Goal: Communication & Community: Ask a question

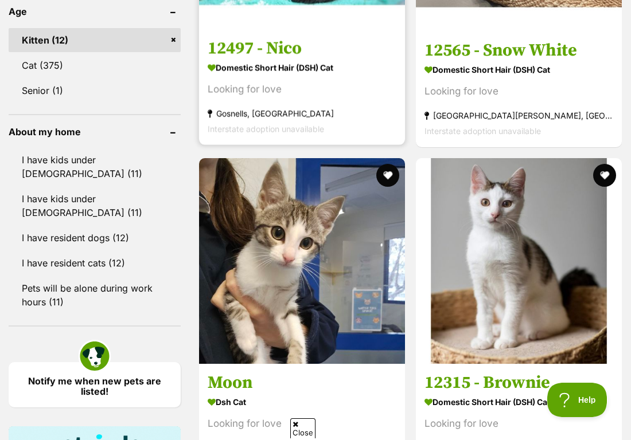
scroll to position [927, 0]
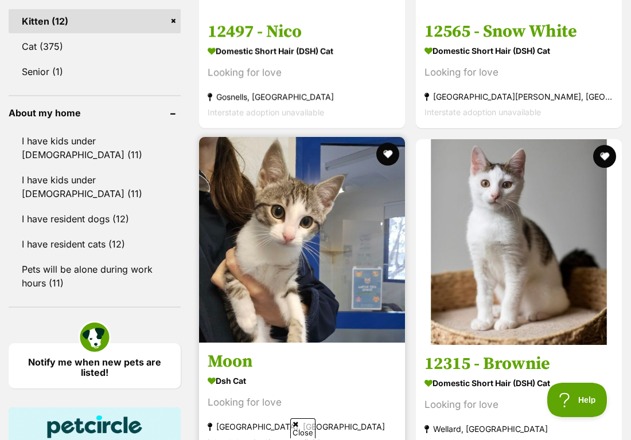
click at [322, 240] on img at bounding box center [302, 240] width 206 height 206
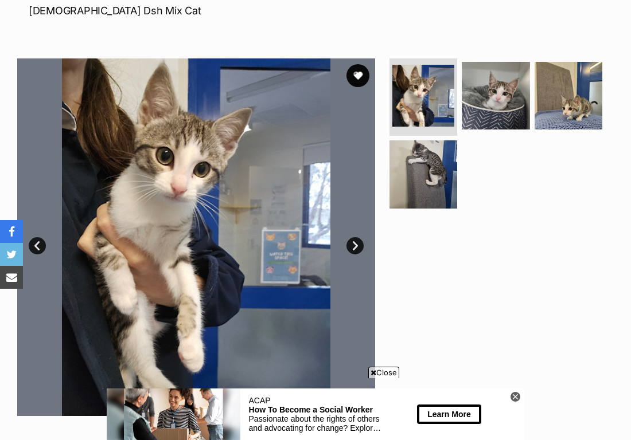
click at [346, 250] on img at bounding box center [196, 237] width 358 height 358
click at [353, 250] on link "Next" at bounding box center [354, 245] width 17 height 17
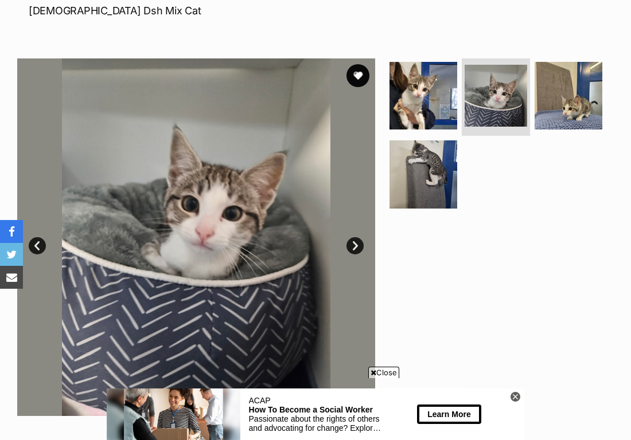
click at [353, 250] on link "Next" at bounding box center [354, 245] width 17 height 17
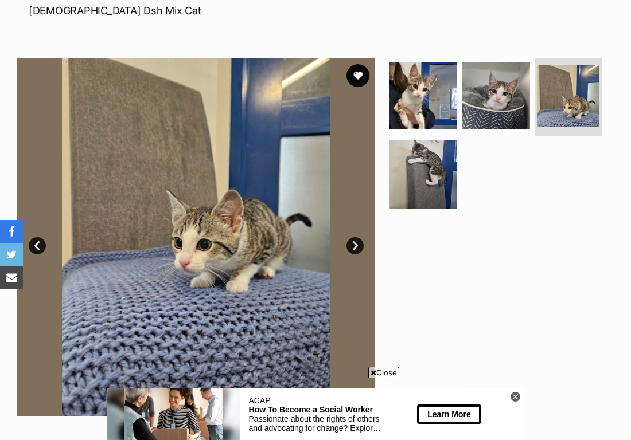
click at [353, 250] on link "Next" at bounding box center [354, 245] width 17 height 17
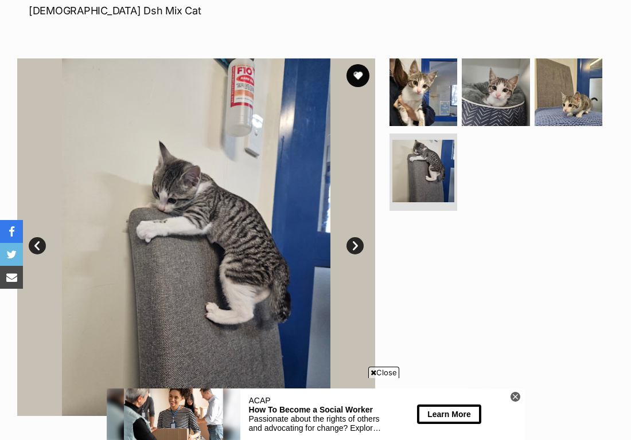
click at [353, 250] on link "Next" at bounding box center [354, 245] width 17 height 17
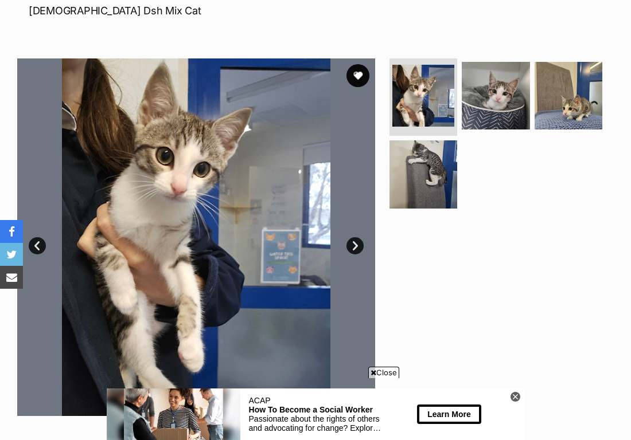
click at [351, 250] on link "Next" at bounding box center [354, 245] width 17 height 17
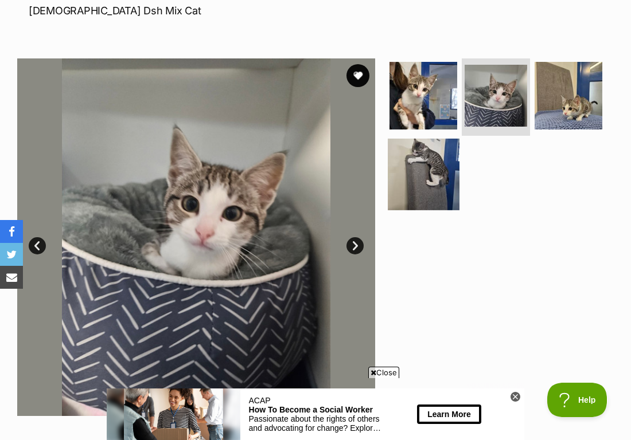
click at [438, 164] on img at bounding box center [422, 174] width 71 height 71
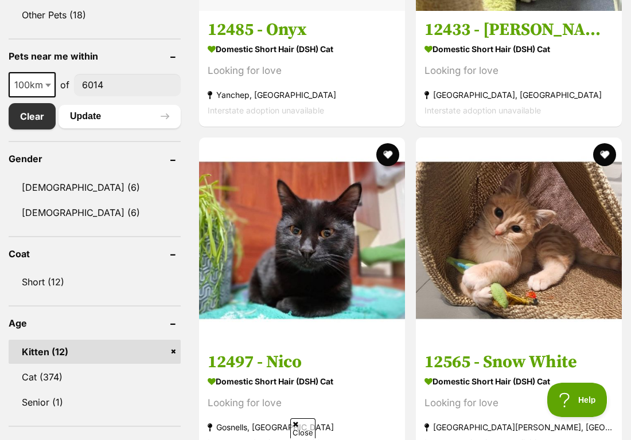
scroll to position [610, 0]
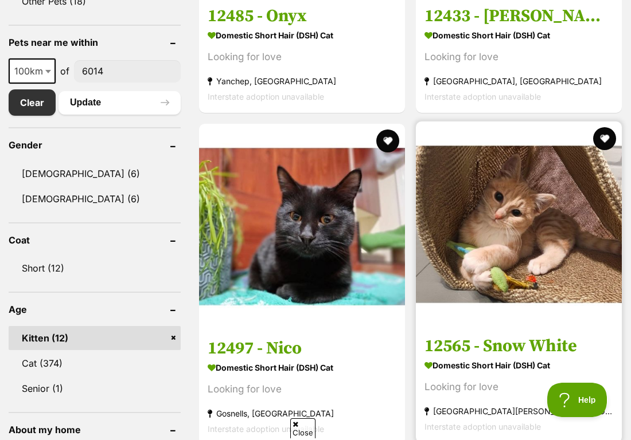
click at [498, 249] on img at bounding box center [519, 225] width 206 height 206
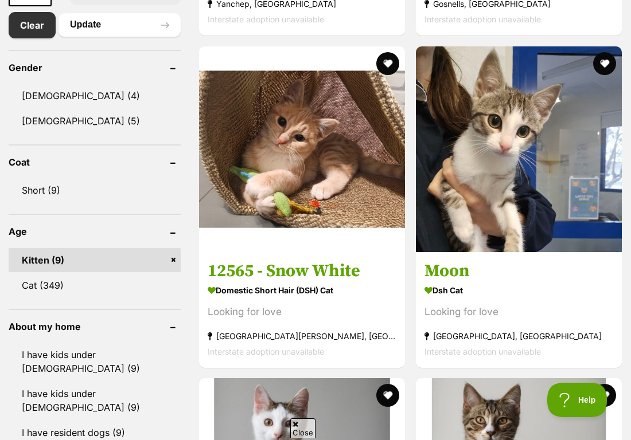
scroll to position [663, 0]
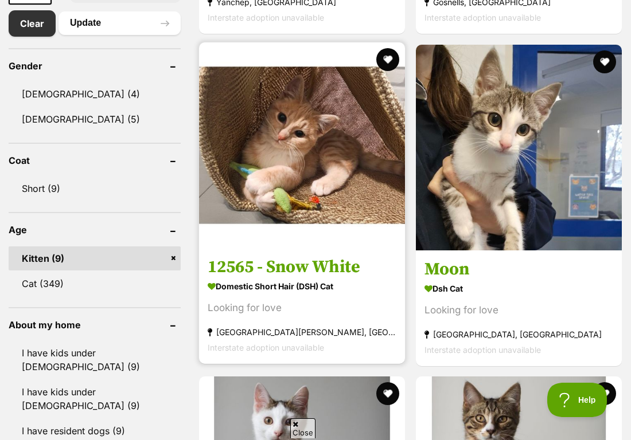
click at [276, 203] on img at bounding box center [302, 145] width 206 height 206
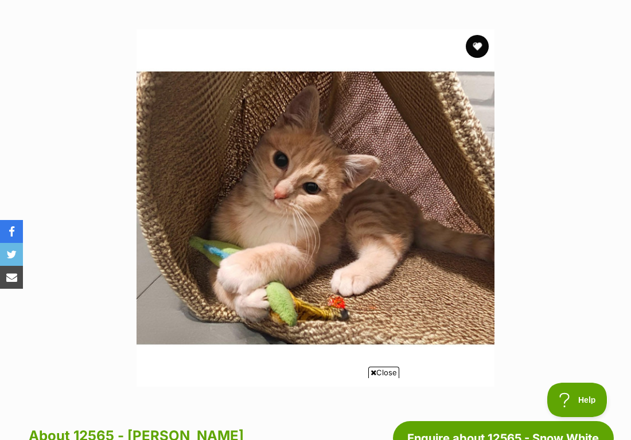
scroll to position [211, 0]
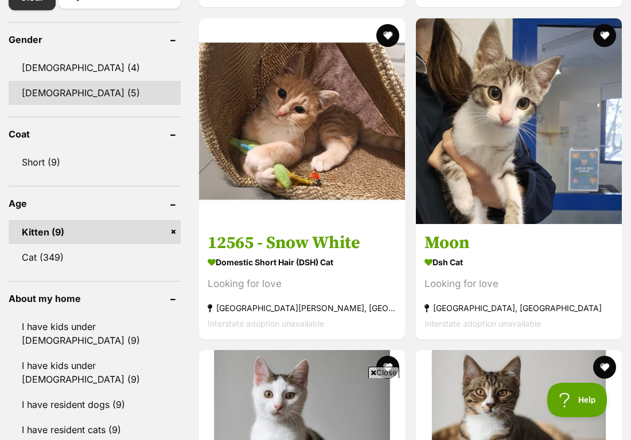
scroll to position [694, 0]
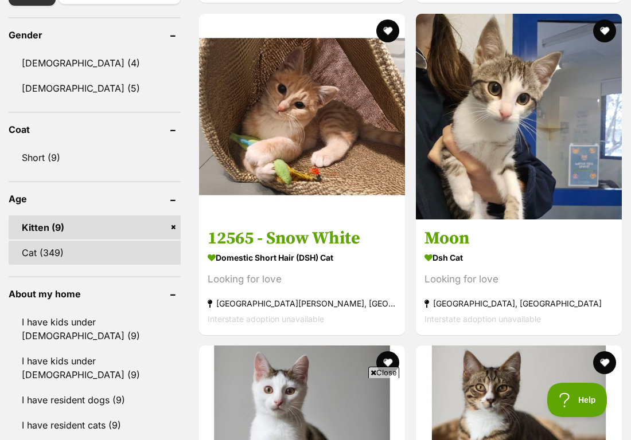
click at [89, 250] on link "Cat (349)" at bounding box center [95, 253] width 172 height 24
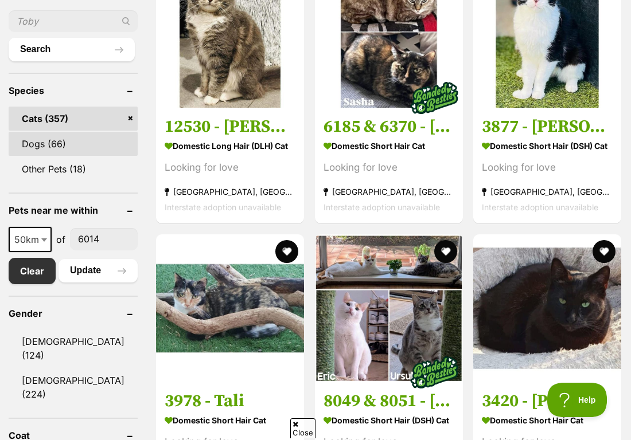
scroll to position [421, 0]
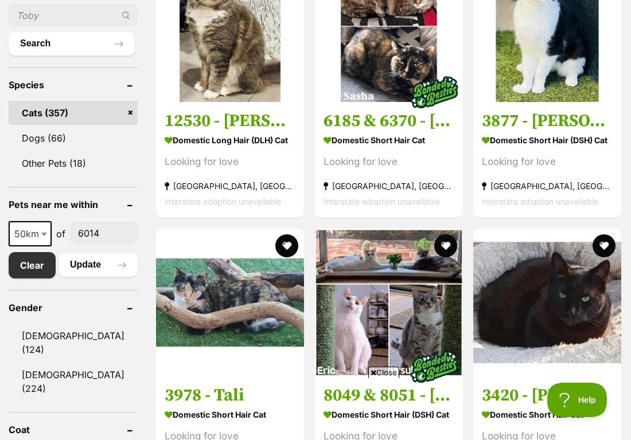
click at [49, 246] on span at bounding box center [45, 233] width 11 height 25
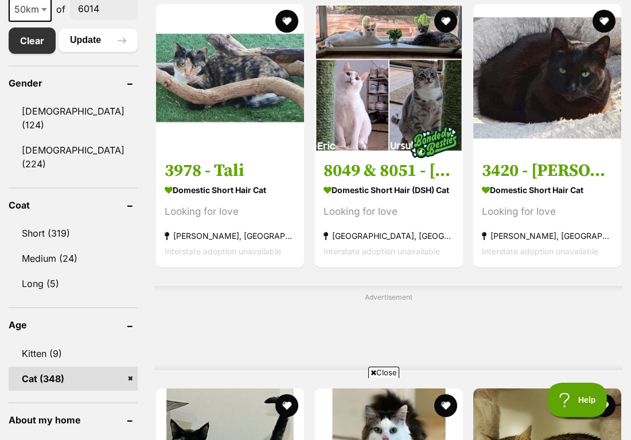
scroll to position [647, 0]
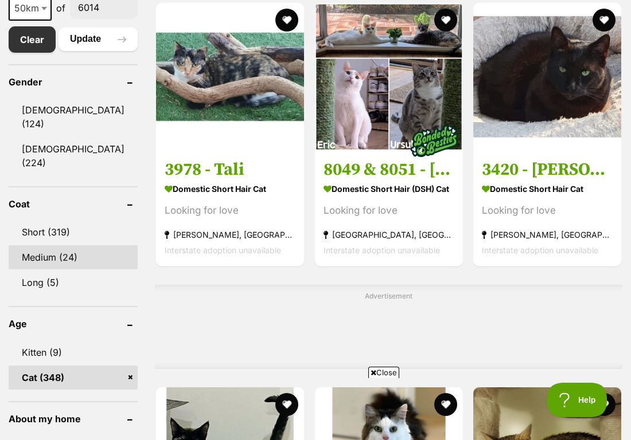
click at [63, 252] on link "Medium (24)" at bounding box center [73, 257] width 129 height 24
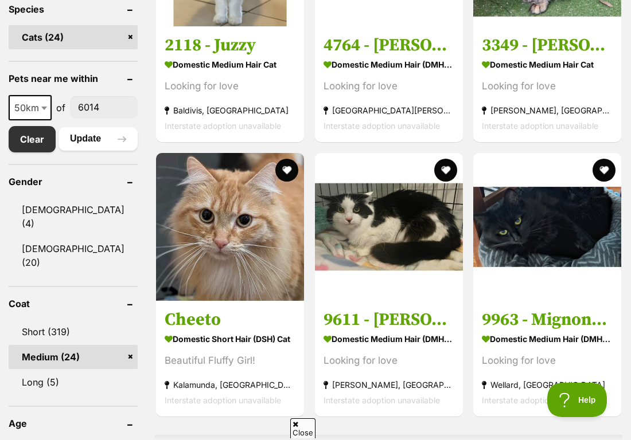
scroll to position [542, 0]
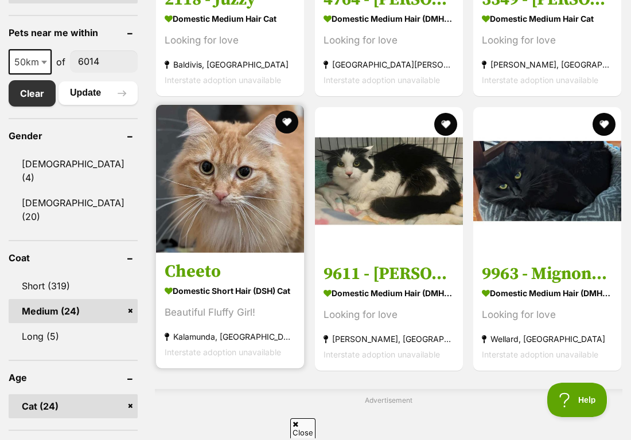
click at [189, 248] on img at bounding box center [230, 179] width 148 height 148
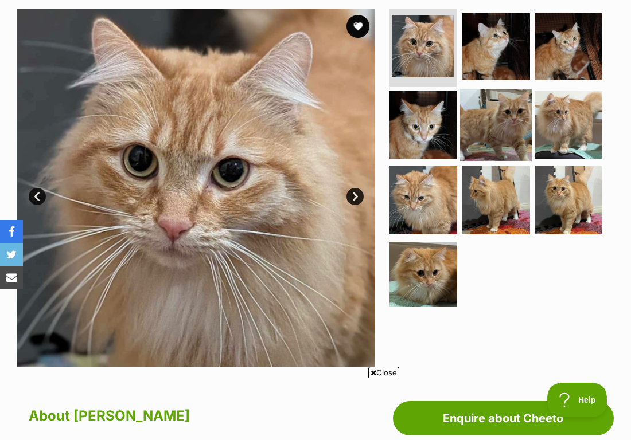
click at [477, 147] on img at bounding box center [495, 124] width 71 height 71
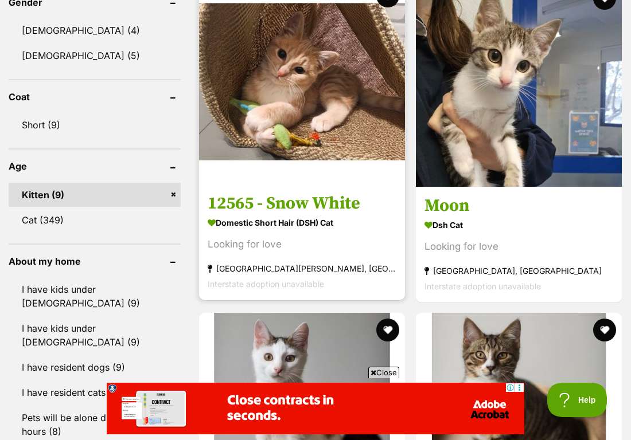
scroll to position [726, 0]
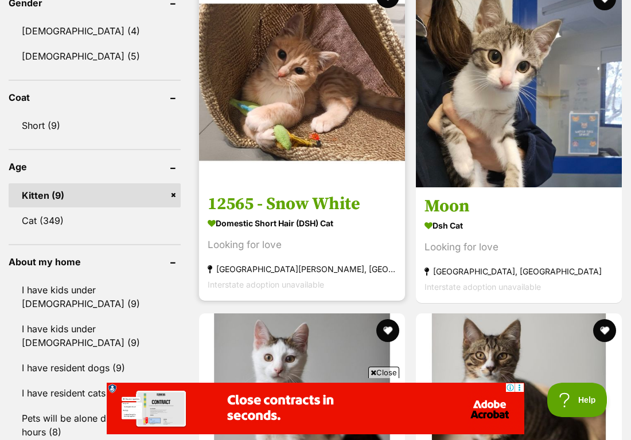
click at [307, 161] on img at bounding box center [302, 82] width 206 height 206
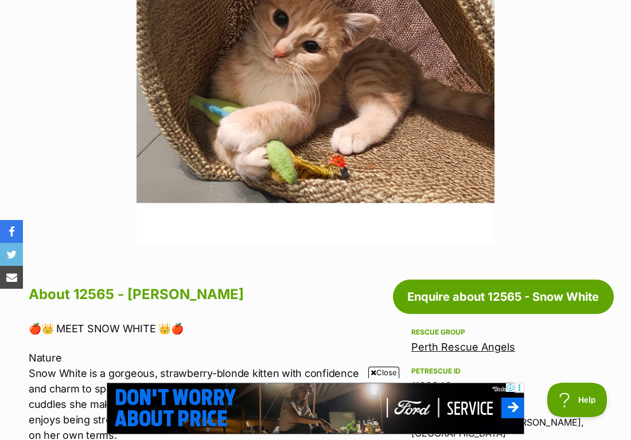
scroll to position [351, 0]
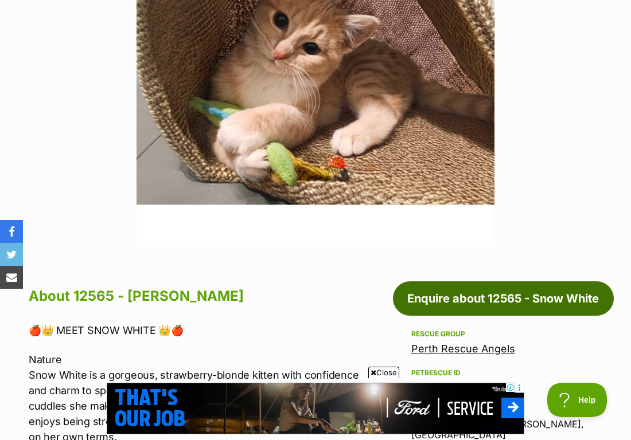
click at [464, 300] on link "Enquire about 12565 - Snow White" at bounding box center [503, 298] width 221 height 34
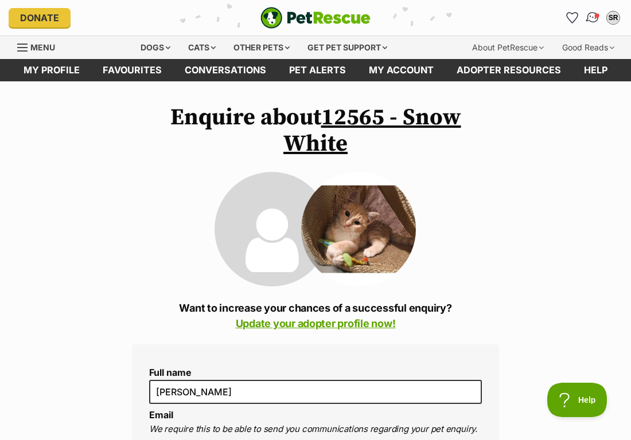
click at [591, 21] on img "Conversations" at bounding box center [592, 17] width 15 height 15
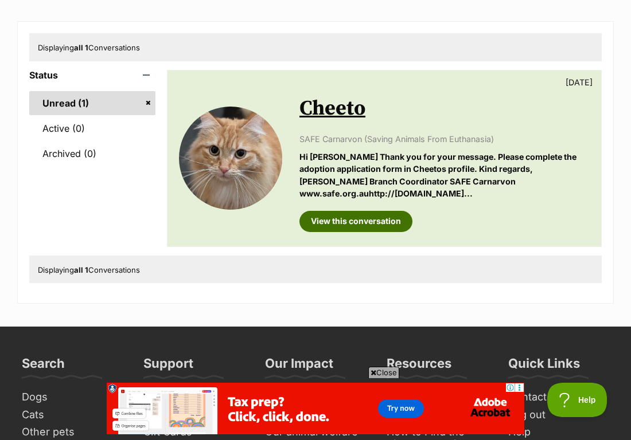
click at [378, 211] on link "View this conversation" at bounding box center [355, 221] width 113 height 21
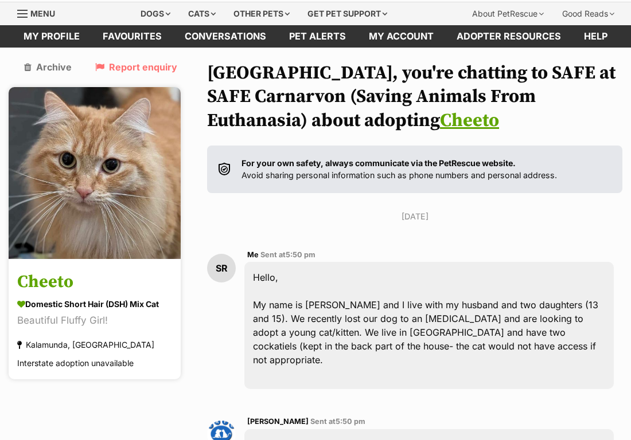
scroll to position [42, 0]
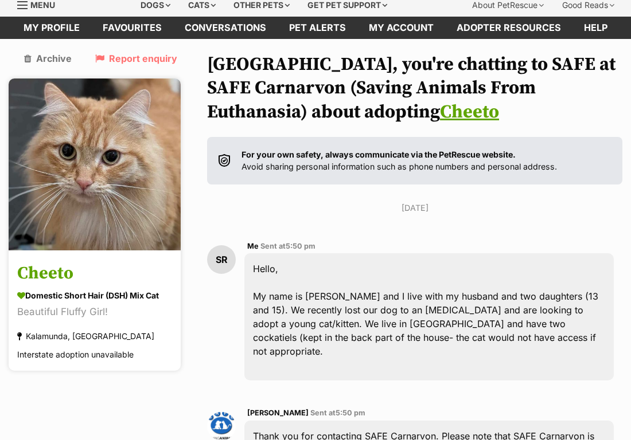
click at [107, 279] on h3 "Cheeto" at bounding box center [94, 274] width 155 height 26
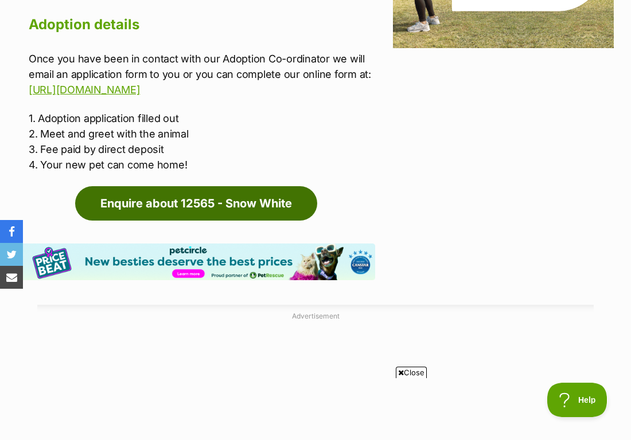
click at [218, 188] on link "Enquire about 12565 - Snow White" at bounding box center [196, 203] width 242 height 34
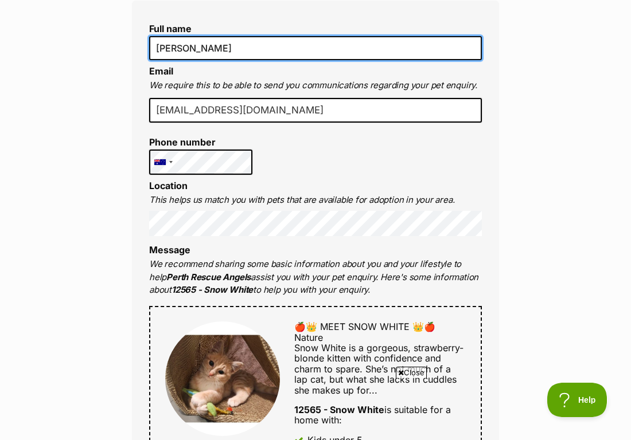
drag, startPoint x: 242, startPoint y: 37, endPoint x: 210, endPoint y: 50, distance: 34.7
type input "Rebecca Hewitt"
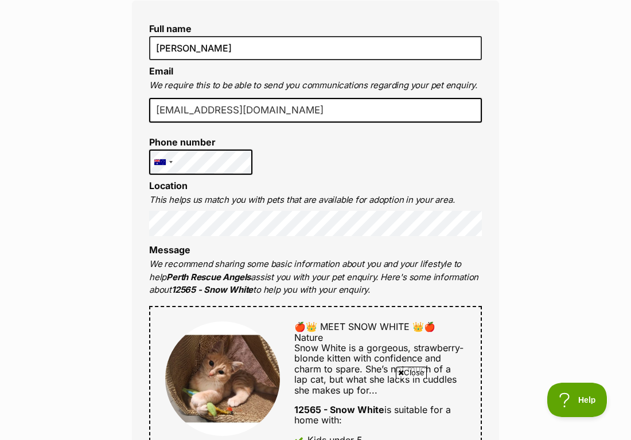
drag, startPoint x: 269, startPoint y: 114, endPoint x: 156, endPoint y: 106, distance: 113.8
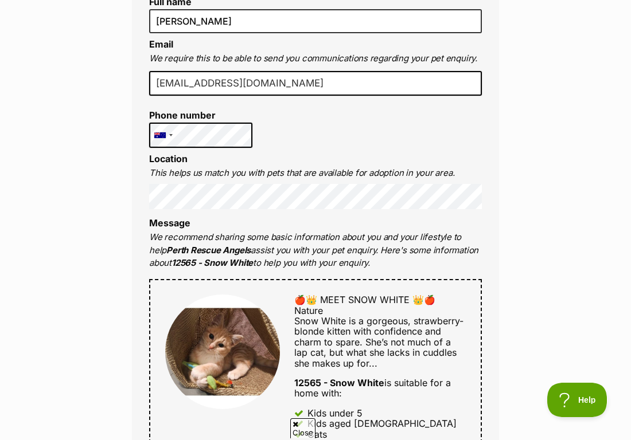
type input "drbec@mychirofloreat.com.au"
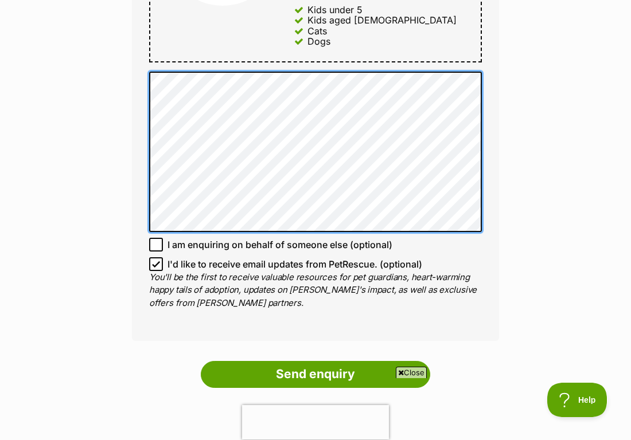
scroll to position [776, 0]
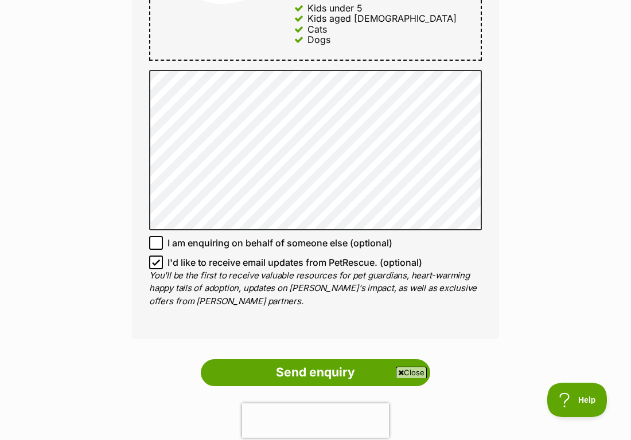
drag, startPoint x: 284, startPoint y: 369, endPoint x: 233, endPoint y: 252, distance: 128.1
click at [233, 251] on form "Full name Rebecca Hewitt Email We require this to be able to send you communica…" at bounding box center [315, 30] width 367 height 925
click at [157, 260] on icon at bounding box center [156, 263] width 8 height 8
click at [157, 260] on input "I'd like to receive email updates from PetRescue. (optional)" at bounding box center [156, 263] width 14 height 14
checkbox input "false"
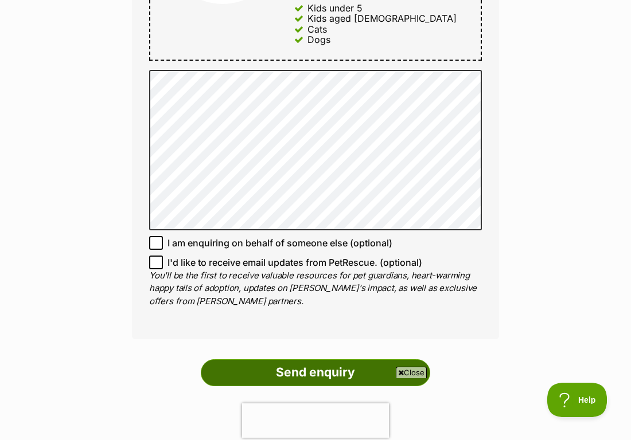
click at [293, 368] on input "Send enquiry" at bounding box center [315, 372] width 229 height 26
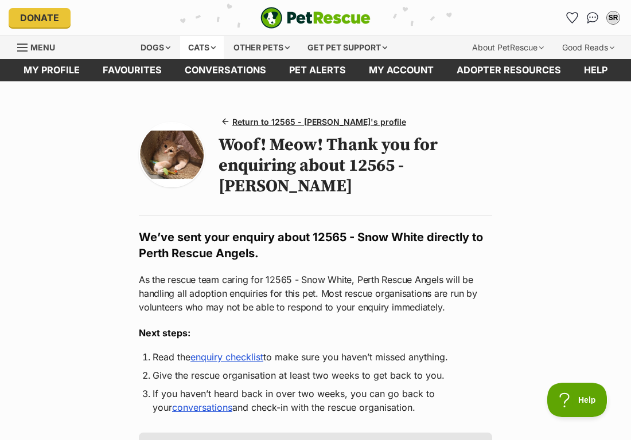
click at [183, 49] on div "Cats" at bounding box center [202, 47] width 44 height 23
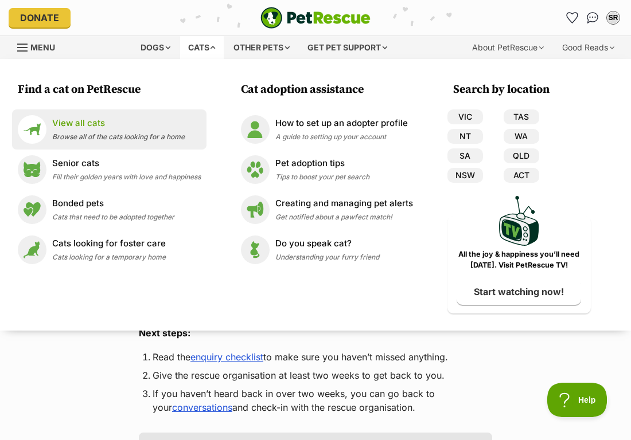
click at [100, 133] on span "Browse all of the cats looking for a home" at bounding box center [118, 136] width 132 height 9
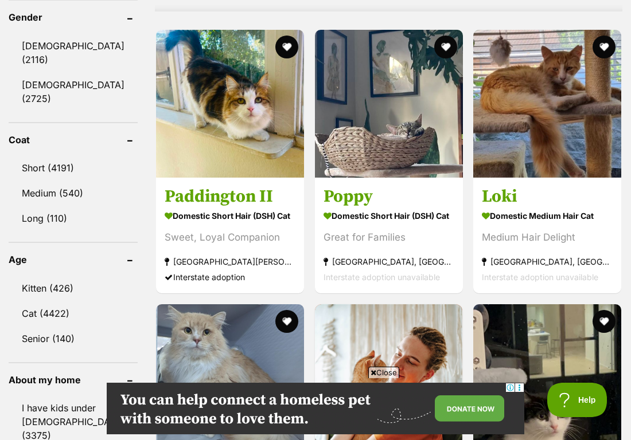
scroll to position [1244, 0]
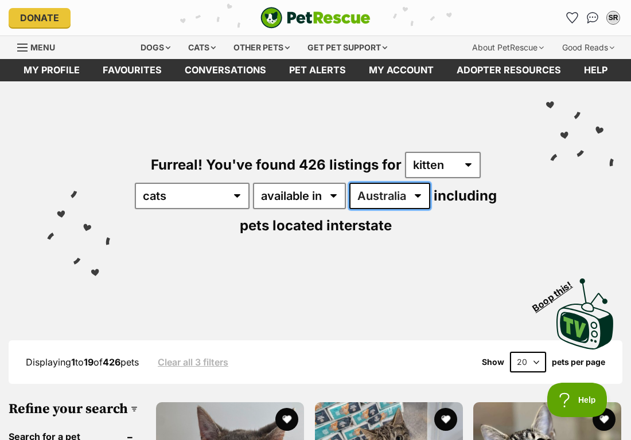
select select "WA"
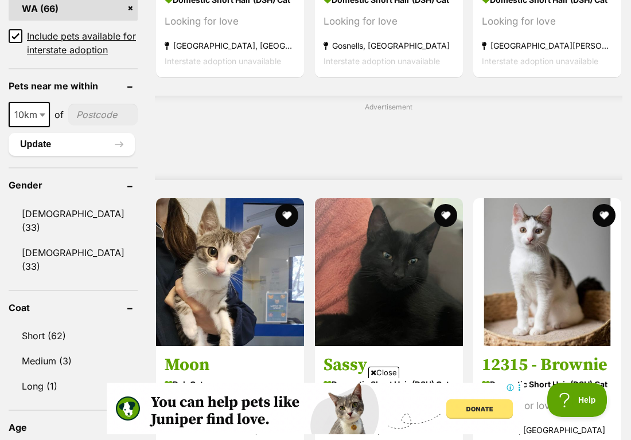
scroll to position [788, 0]
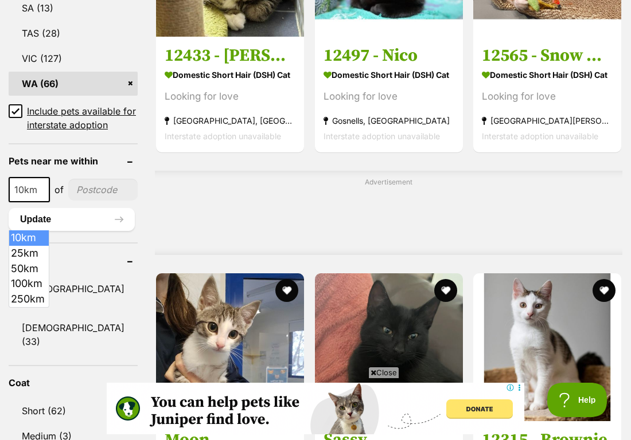
click at [45, 192] on b at bounding box center [43, 190] width 6 height 3
select select "250"
click at [83, 201] on input"] "postcode" at bounding box center [107, 190] width 62 height 22
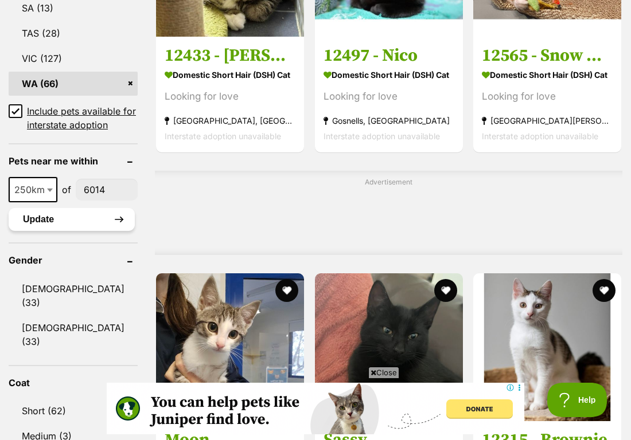
type input"] "6014"
click at [79, 231] on button "Update" at bounding box center [72, 219] width 126 height 23
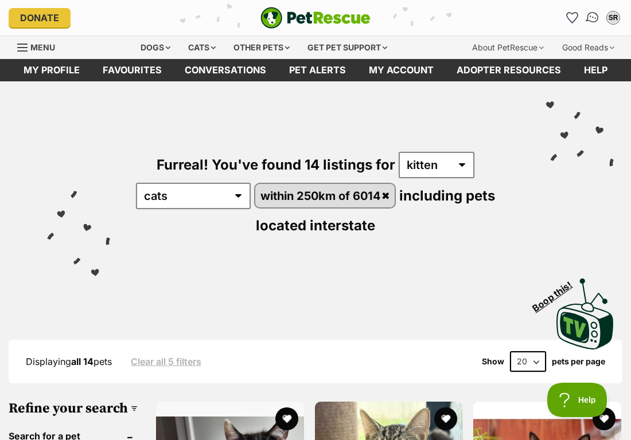
click at [584, 15] on link "Conversations" at bounding box center [593, 18] width 24 height 24
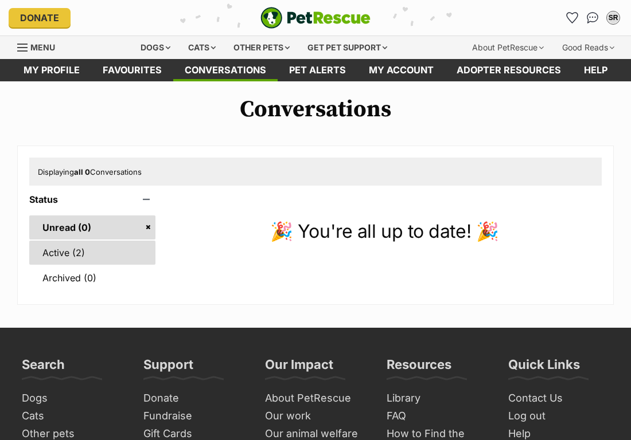
click at [73, 258] on link "Active (2)" at bounding box center [92, 253] width 126 height 24
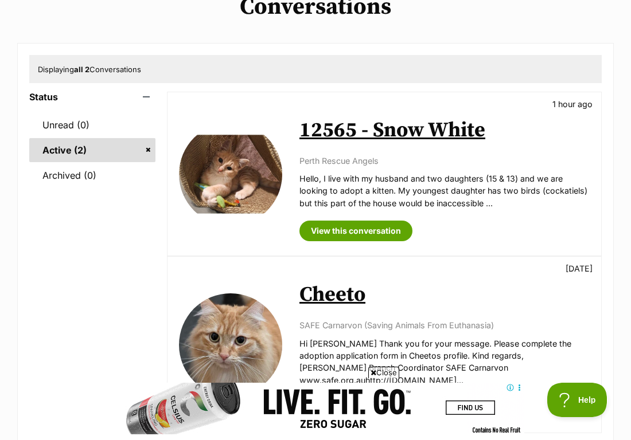
click at [217, 170] on img at bounding box center [230, 174] width 103 height 103
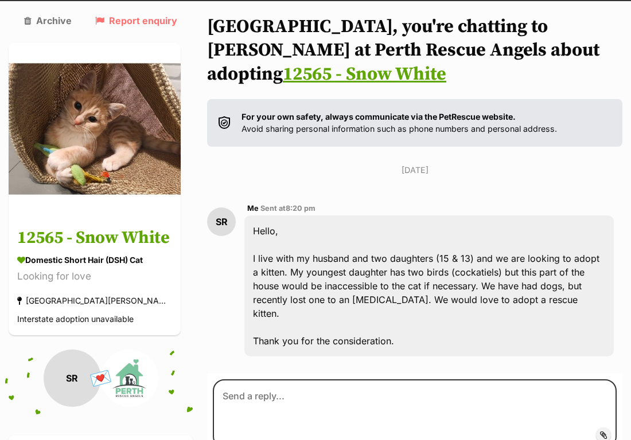
scroll to position [72, 0]
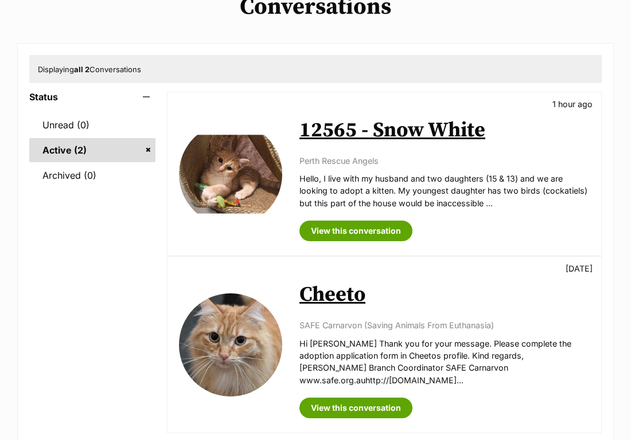
click at [164, 271] on div "Status Unread (0) Active (2) Archived (0) Available 12565 - Snow White 1 hour a…" at bounding box center [315, 267] width 572 height 350
click at [212, 327] on img at bounding box center [230, 344] width 103 height 103
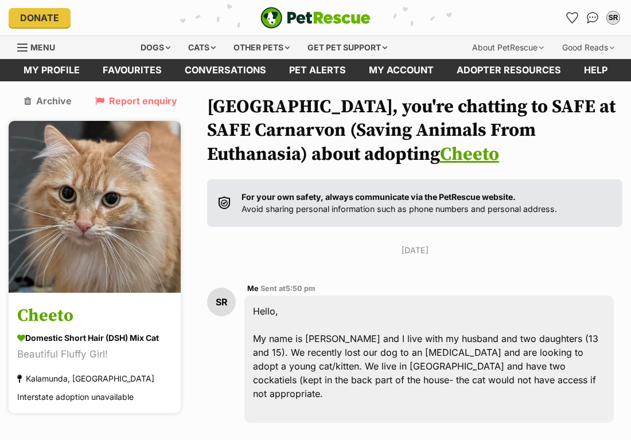
click at [97, 207] on img at bounding box center [95, 207] width 172 height 172
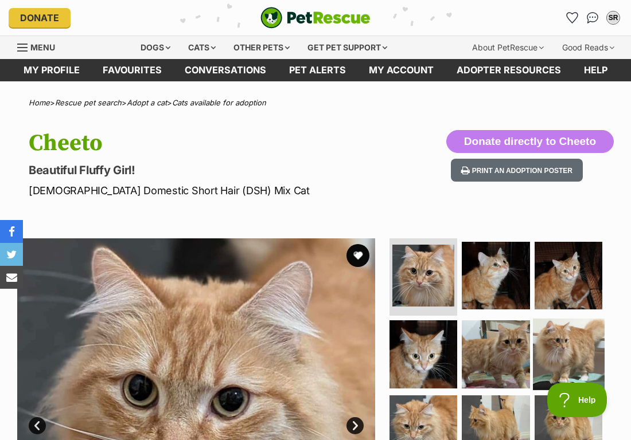
click at [550, 352] on img at bounding box center [568, 354] width 71 height 71
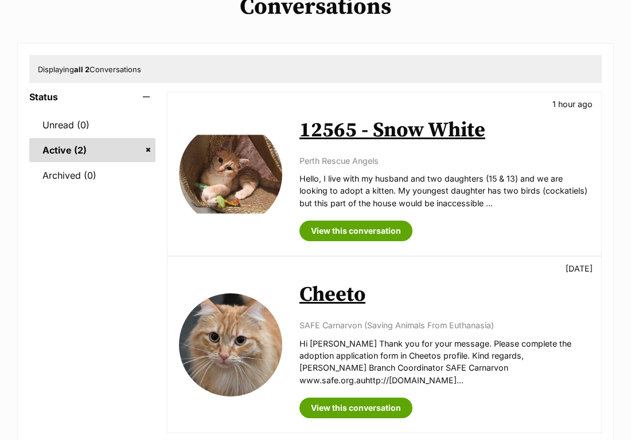
scroll to position [103, 0]
click at [226, 178] on img at bounding box center [230, 174] width 103 height 103
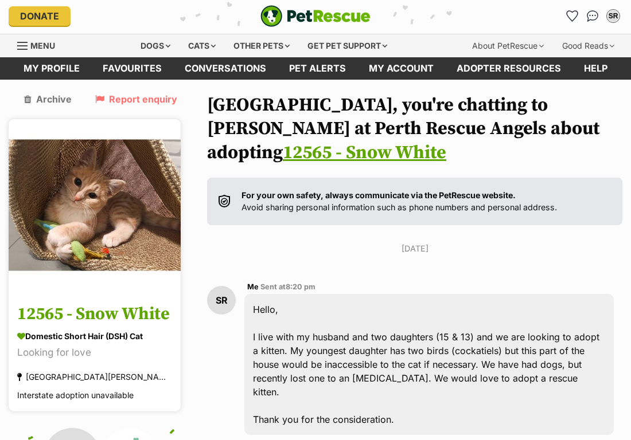
scroll to position [2, 0]
click at [148, 223] on img at bounding box center [95, 205] width 172 height 172
